Goal: Task Accomplishment & Management: Manage account settings

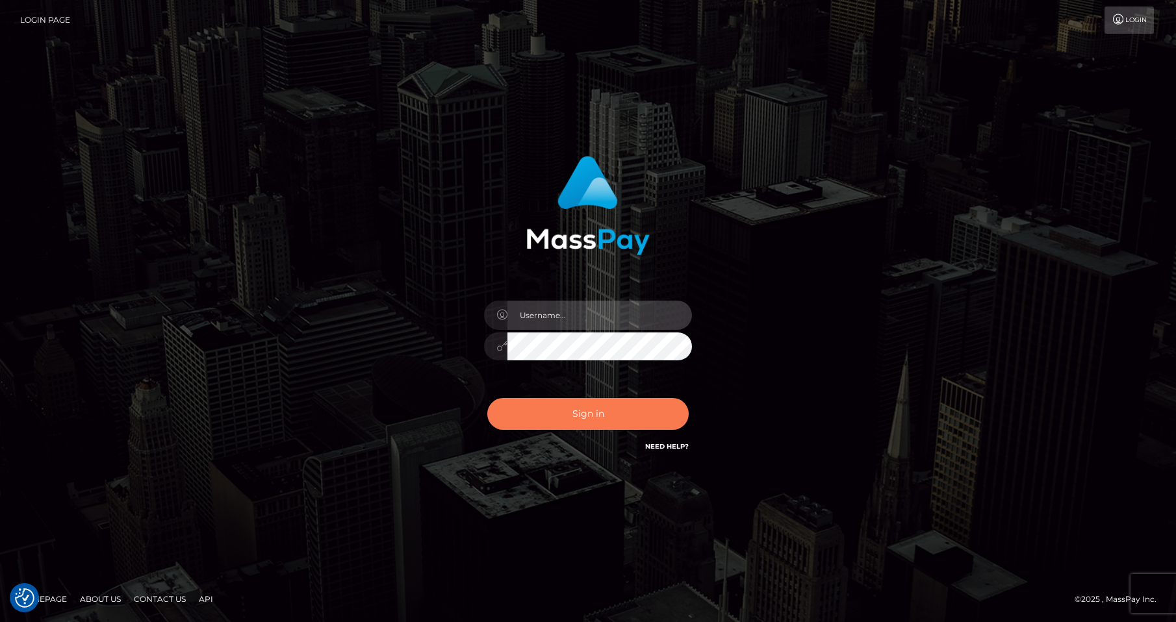
type input "lovely.ace"
click at [566, 409] on button "Sign in" at bounding box center [587, 414] width 201 height 32
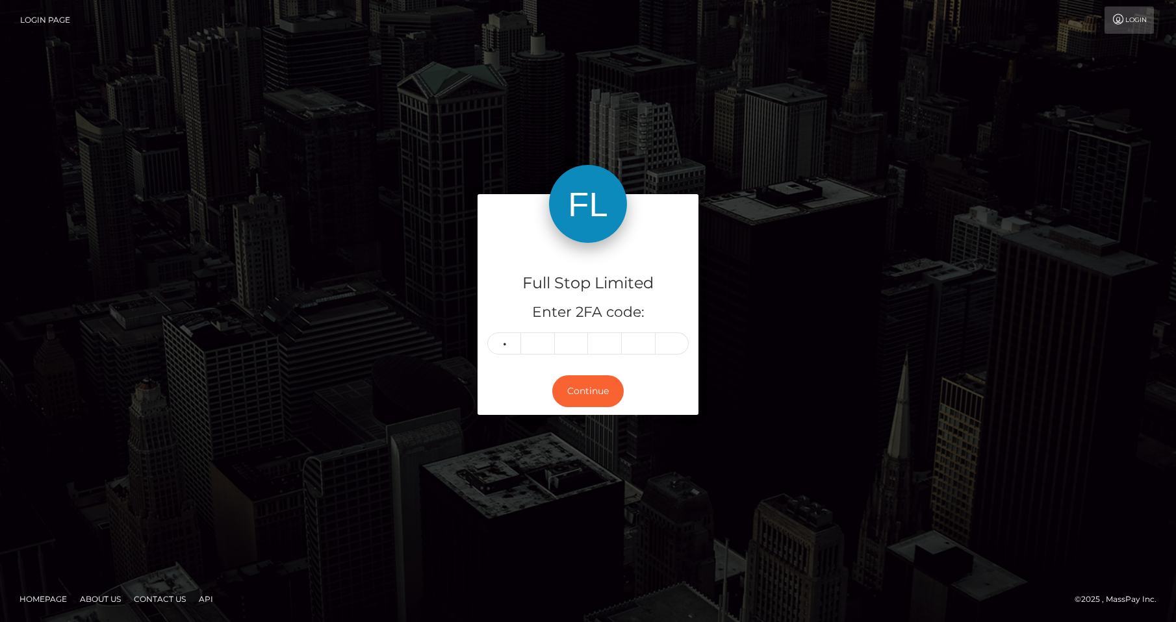
type input "0"
type input "7"
type input "0"
type input "9"
type input "0"
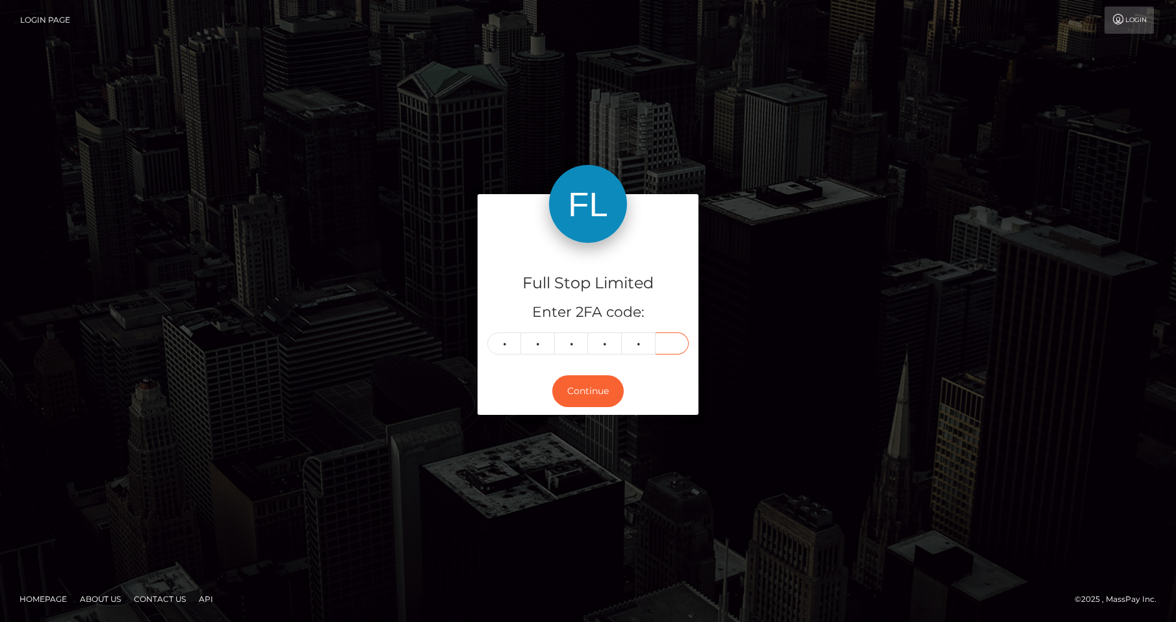
type input "1"
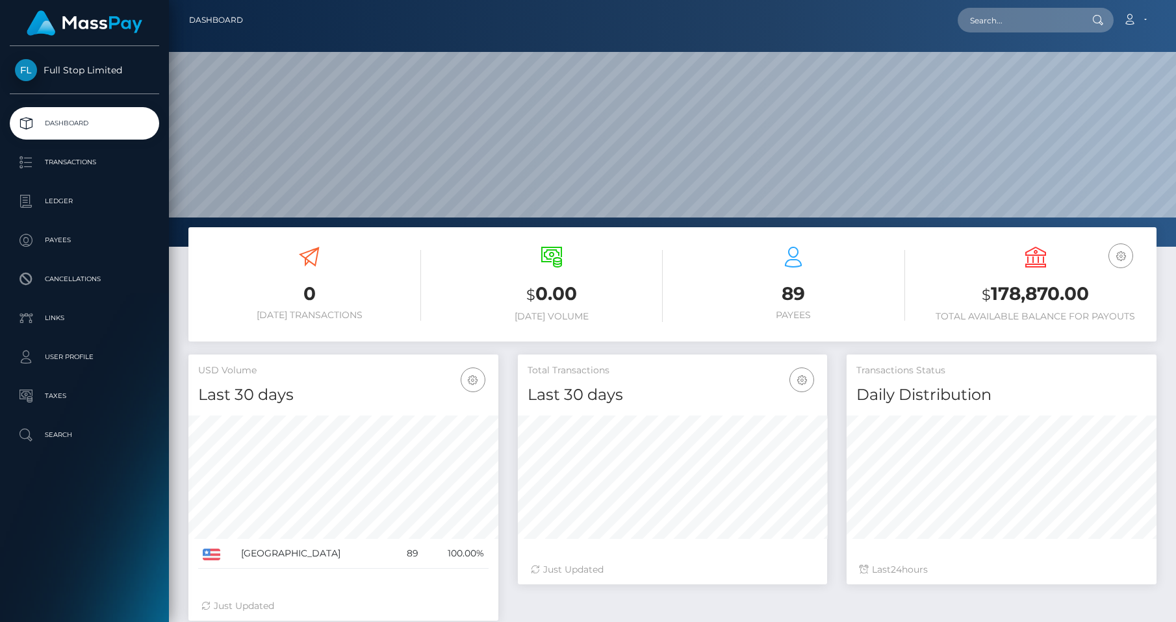
scroll to position [229, 310]
drag, startPoint x: 1093, startPoint y: 290, endPoint x: 991, endPoint y: 299, distance: 103.0
click at [991, 299] on h3 "$ 178,870.00" at bounding box center [1035, 294] width 223 height 27
copy h3 "178,870.00"
